Goal: Find specific page/section: Find specific page/section

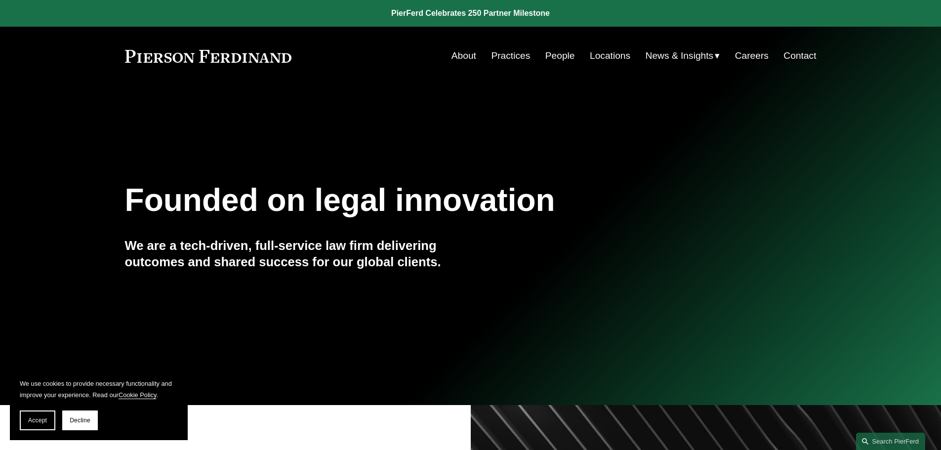
click at [760, 56] on link "Careers" at bounding box center [752, 55] width 34 height 19
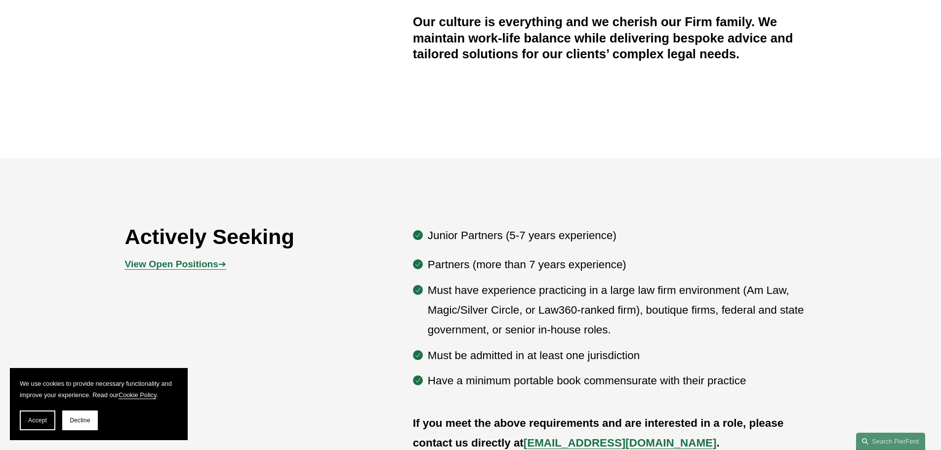
scroll to position [494, 0]
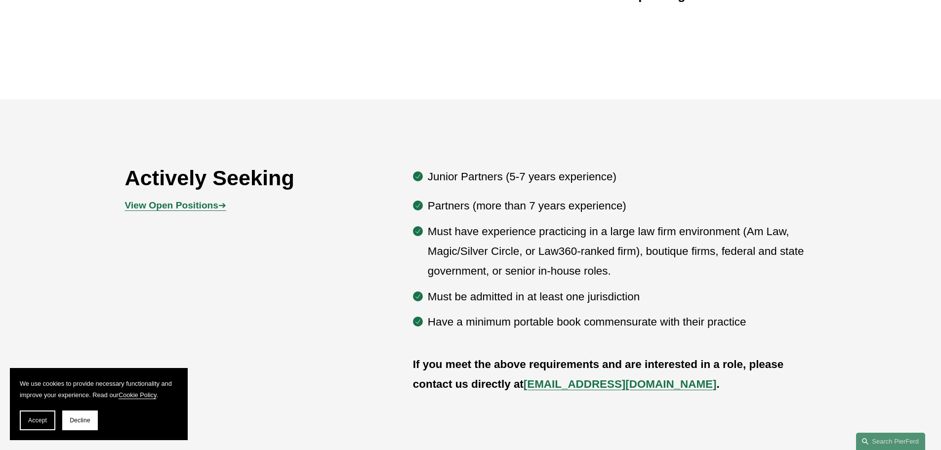
click at [210, 208] on strong "View Open Positions" at bounding box center [171, 205] width 93 height 10
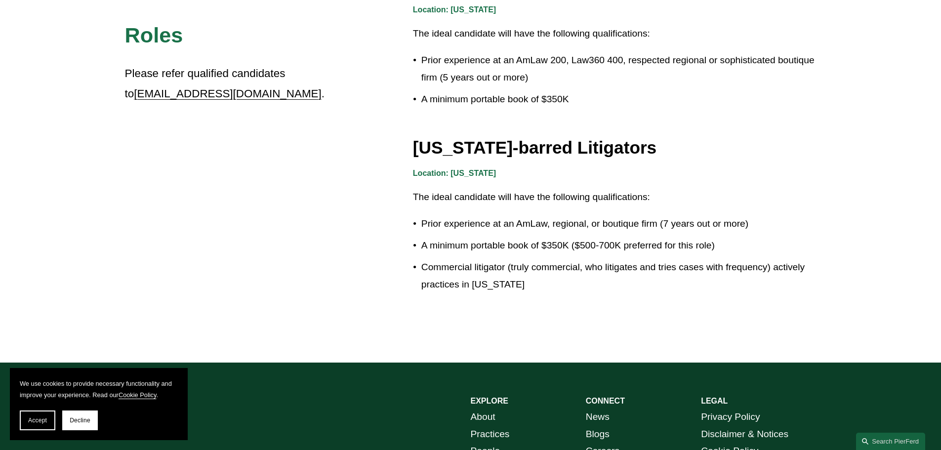
scroll to position [1779, 0]
